Goal: Book appointment/travel/reservation

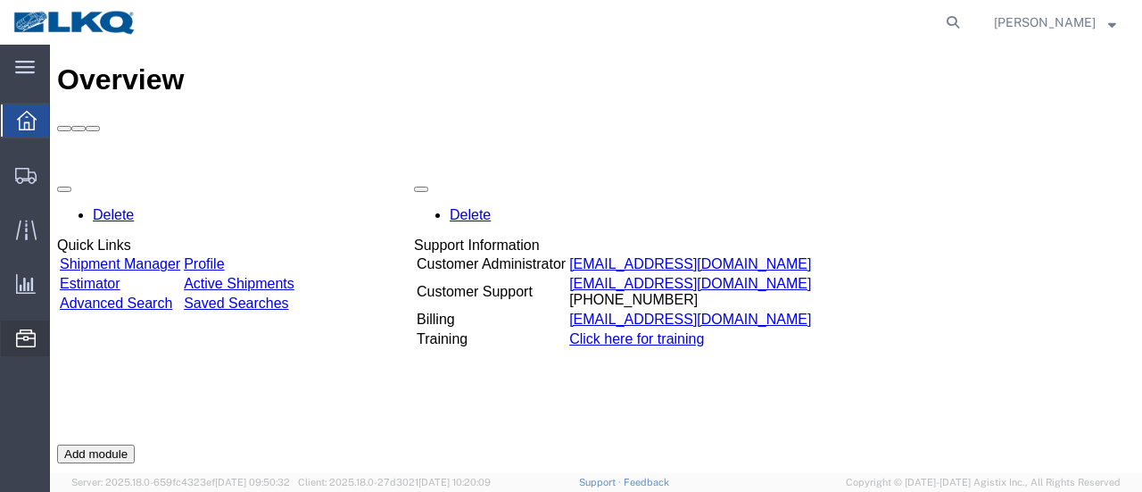
click at [0, 0] on span "Location Appointment" at bounding box center [0, 0] width 0 height 0
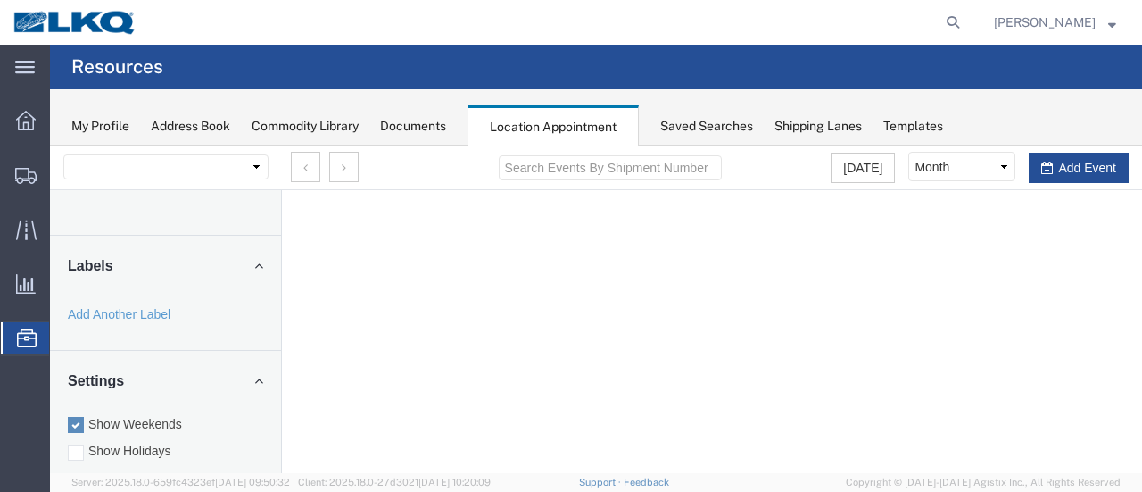
select select "28712"
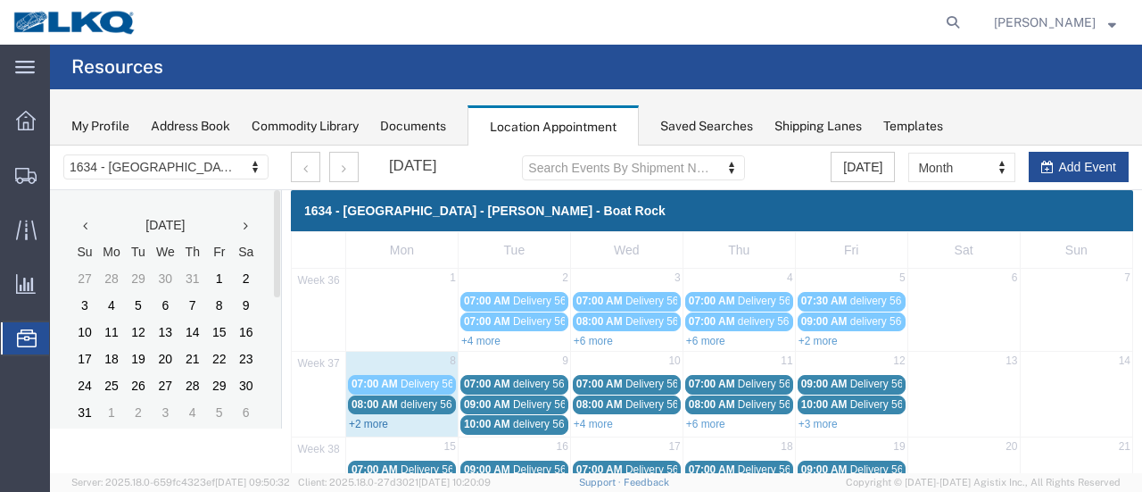
click at [364, 421] on link "+2 more" at bounding box center [368, 424] width 39 height 12
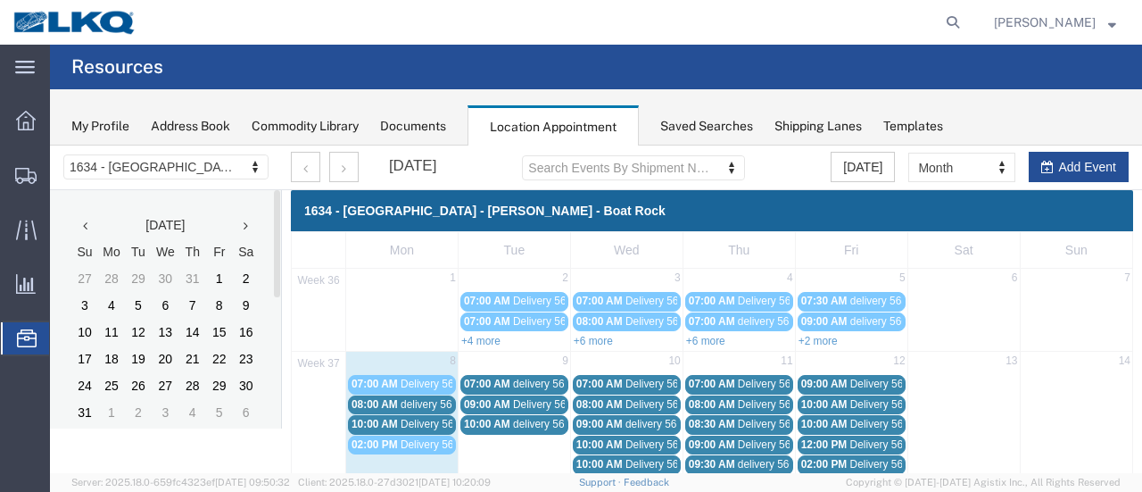
click at [432, 402] on span "delivery 56663754" at bounding box center [444, 404] width 87 height 12
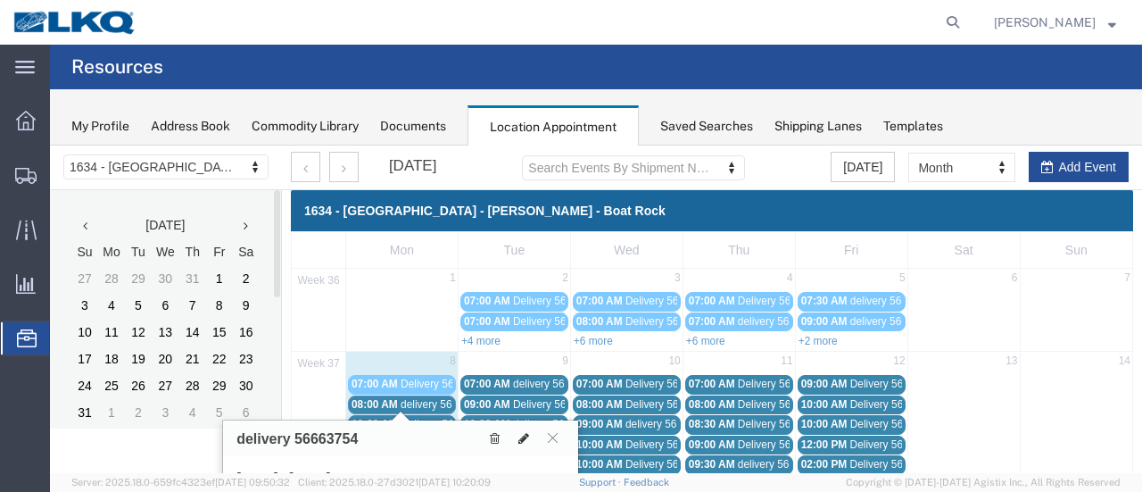
click at [524, 432] on icon at bounding box center [523, 438] width 11 height 12
select select "1"
select select
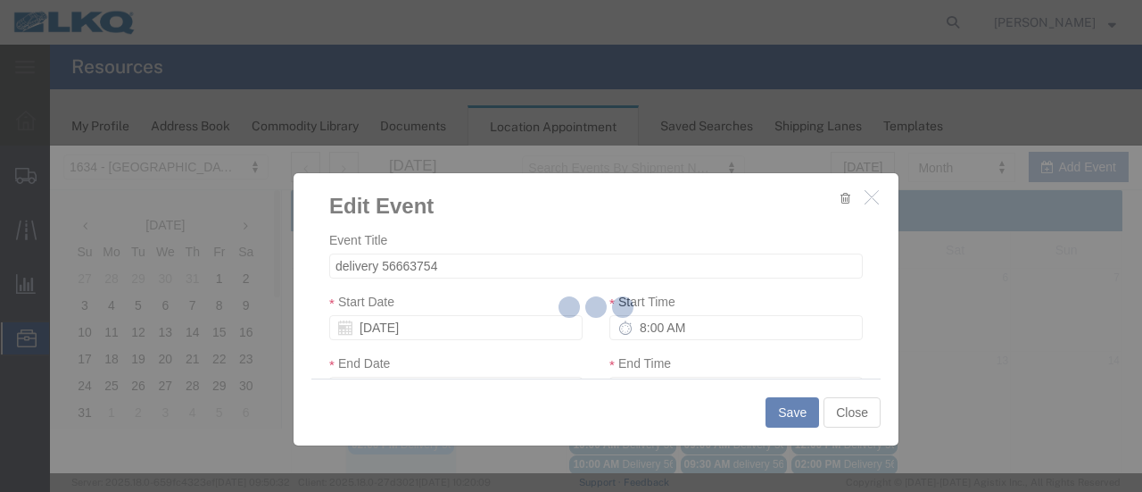
select select
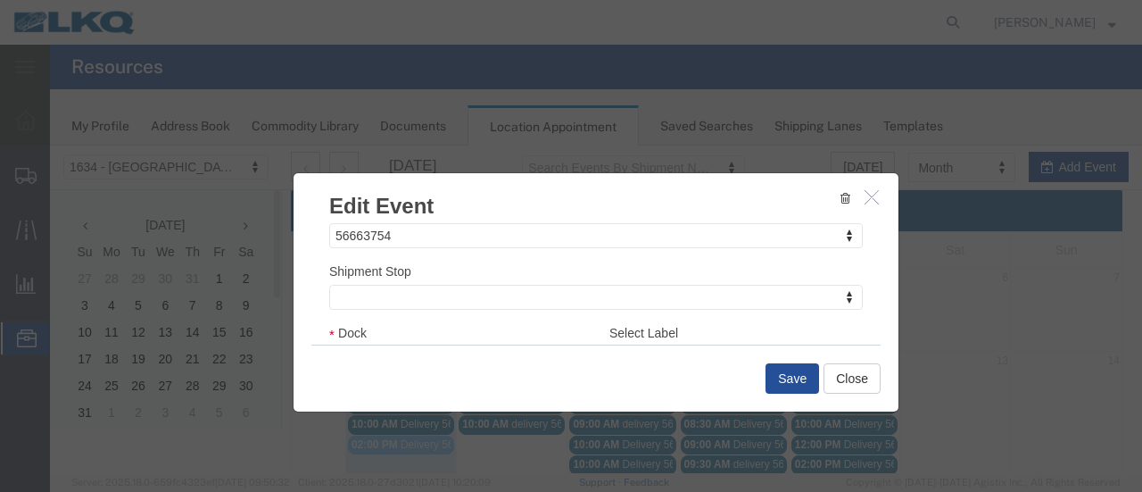
scroll to position [268, 0]
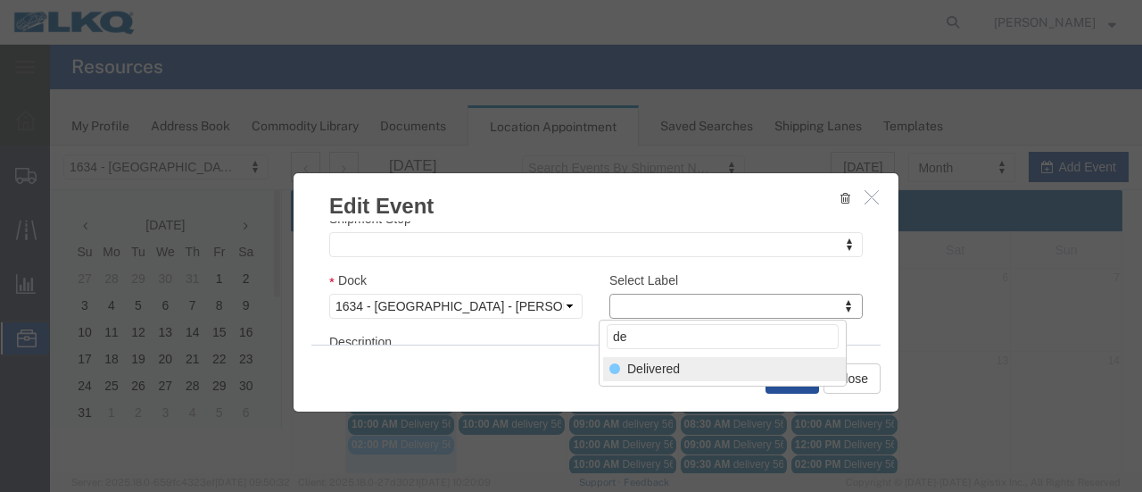
type input "de"
select select "40"
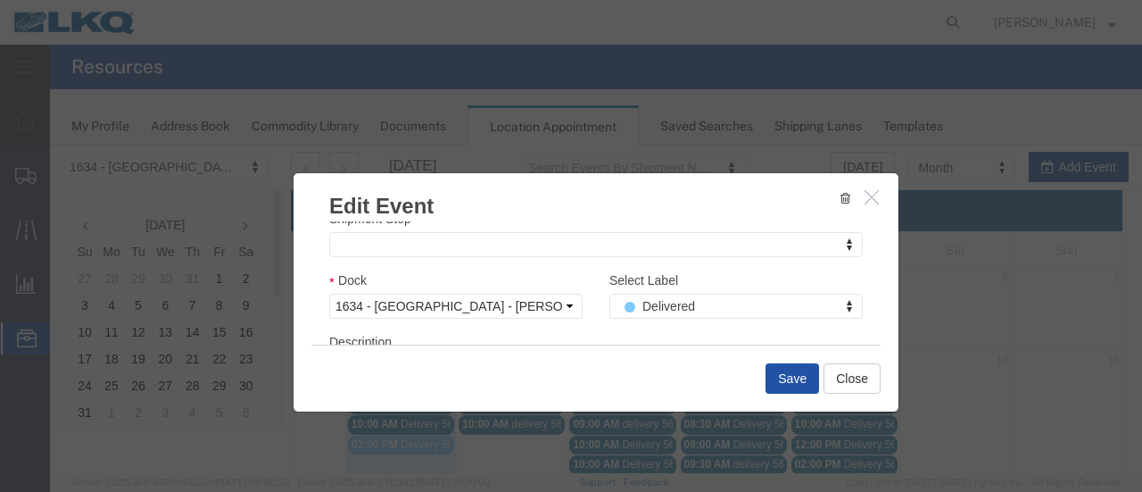
click at [789, 376] on button "Save" at bounding box center [793, 378] width 54 height 30
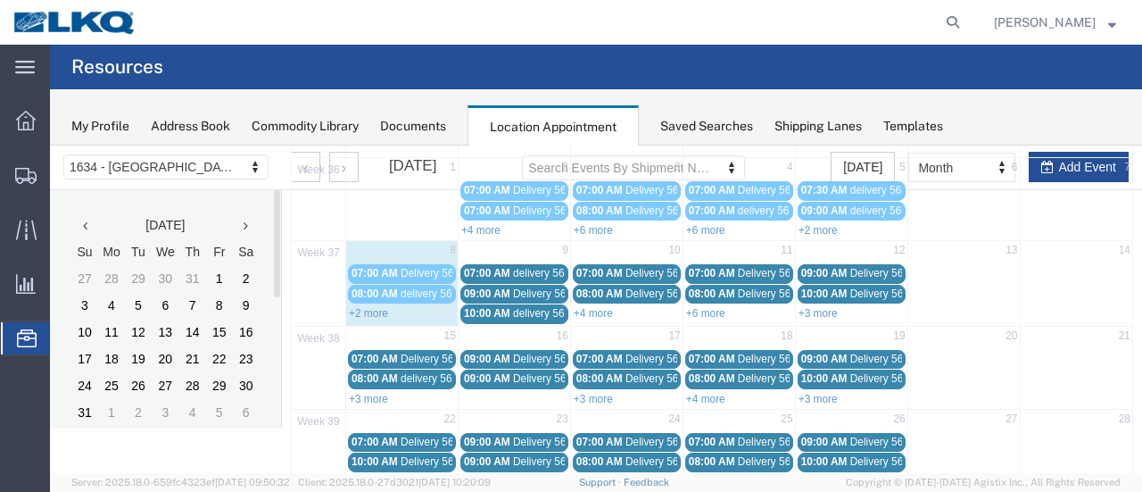
scroll to position [89, 0]
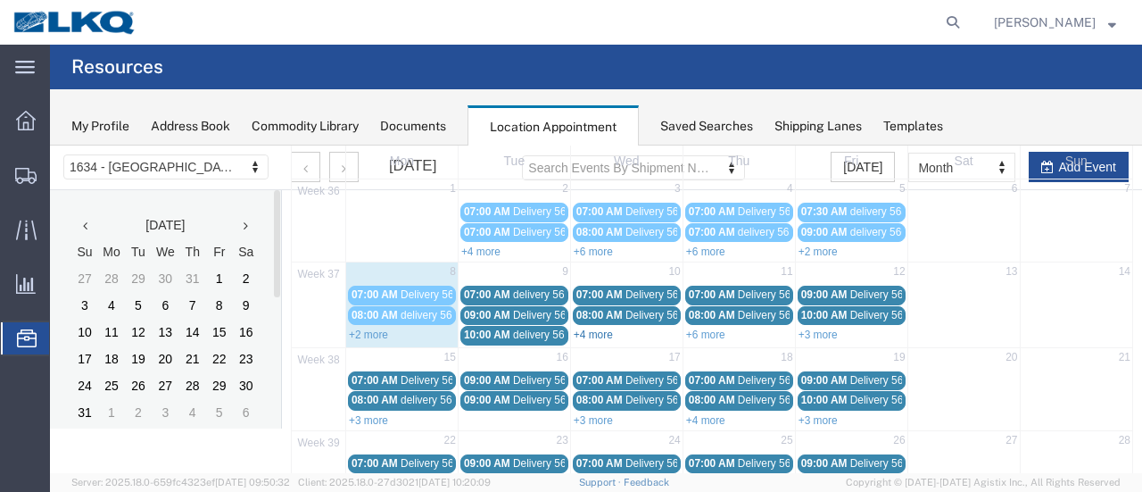
click at [589, 328] on link "+4 more" at bounding box center [593, 334] width 39 height 12
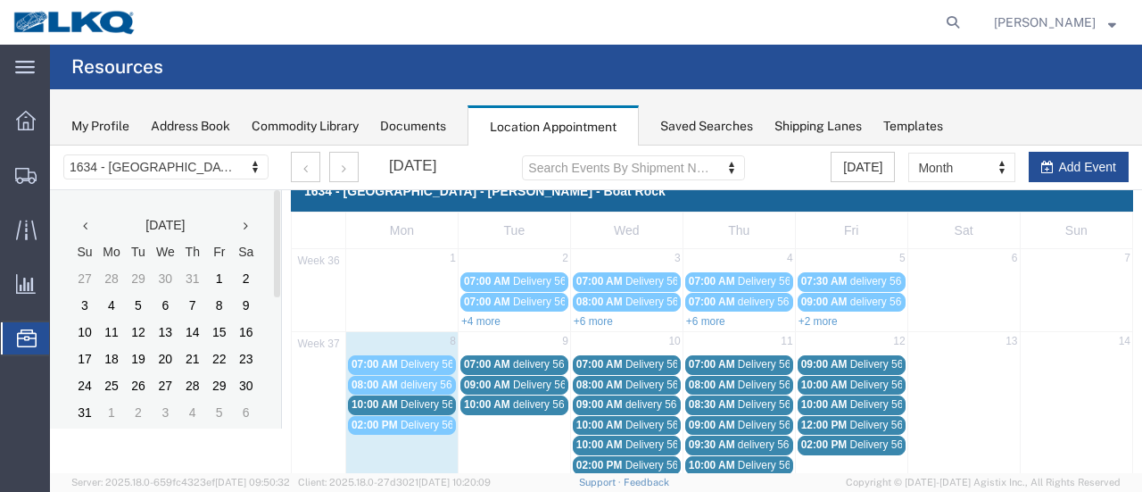
scroll to position [0, 0]
